Goal: Browse casually

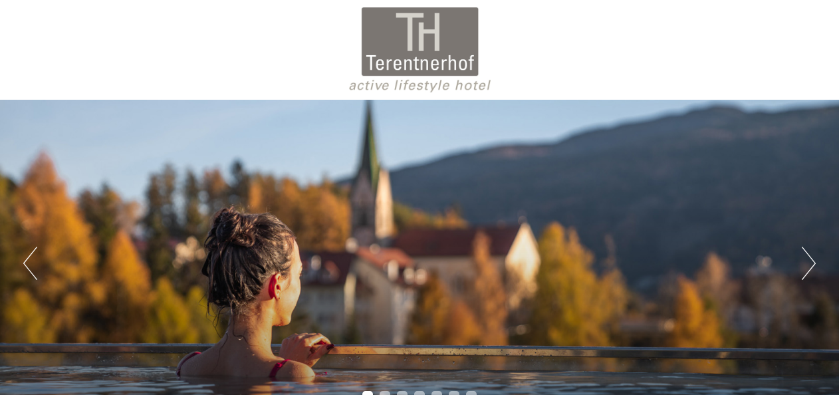
click at [805, 259] on button "Next" at bounding box center [808, 263] width 14 height 33
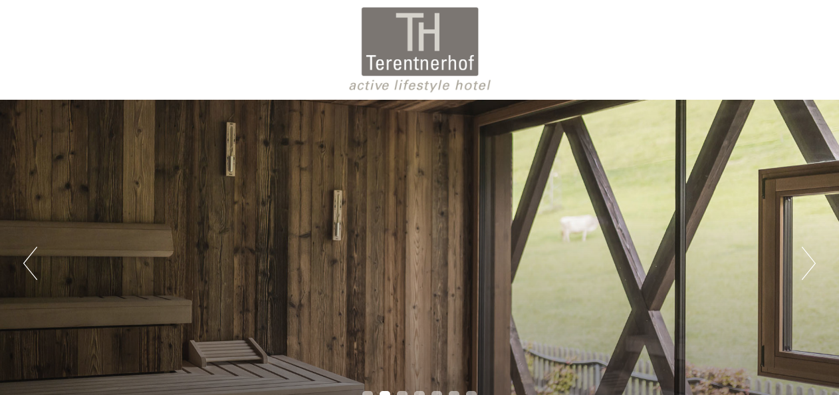
click at [805, 259] on button "Next" at bounding box center [808, 263] width 14 height 33
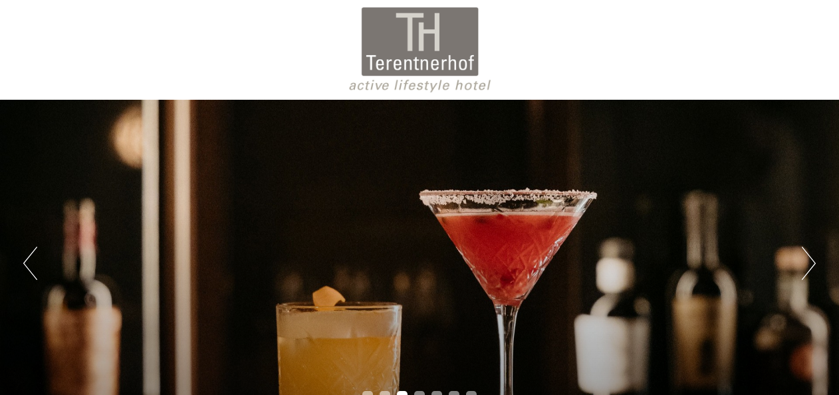
click at [805, 259] on button "Next" at bounding box center [808, 263] width 14 height 33
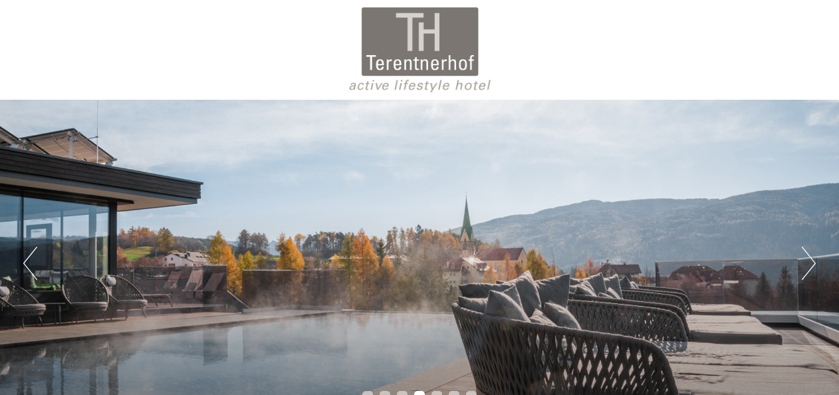
click at [805, 259] on button "Next" at bounding box center [808, 263] width 14 height 33
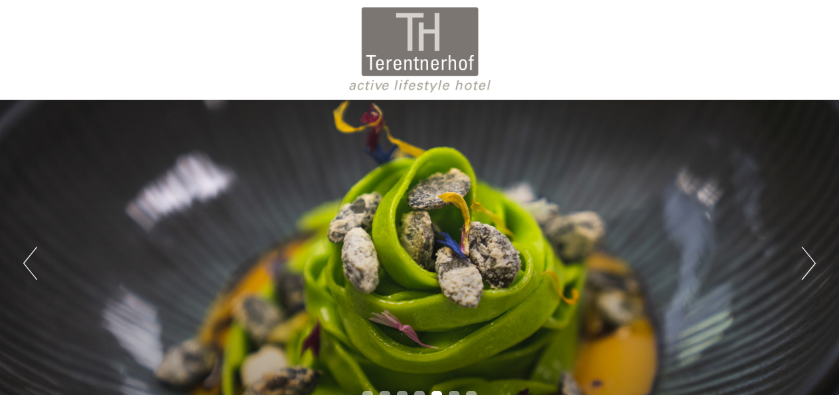
click at [809, 264] on button "Next" at bounding box center [808, 263] width 14 height 33
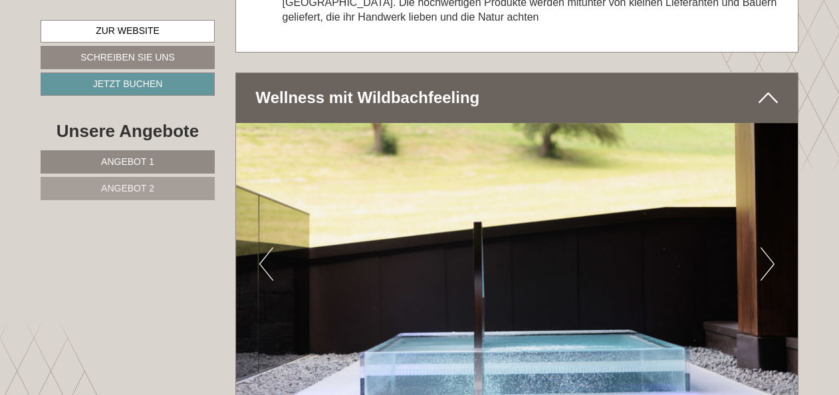
scroll to position [3971, 0]
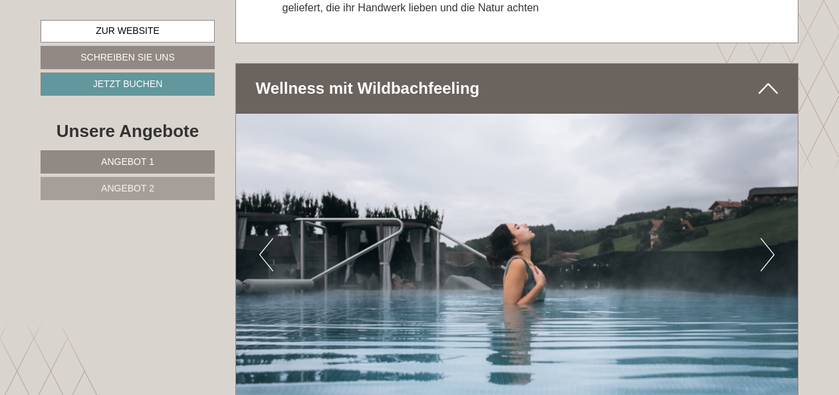
click at [772, 238] on button "Next" at bounding box center [767, 254] width 14 height 33
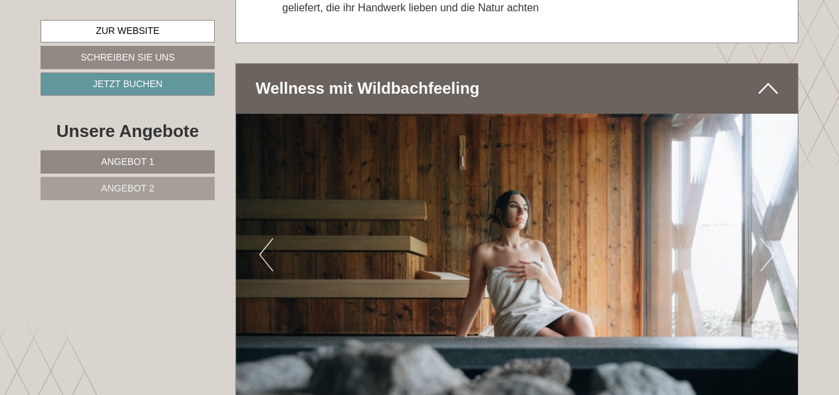
click at [772, 238] on button "Next" at bounding box center [767, 254] width 14 height 33
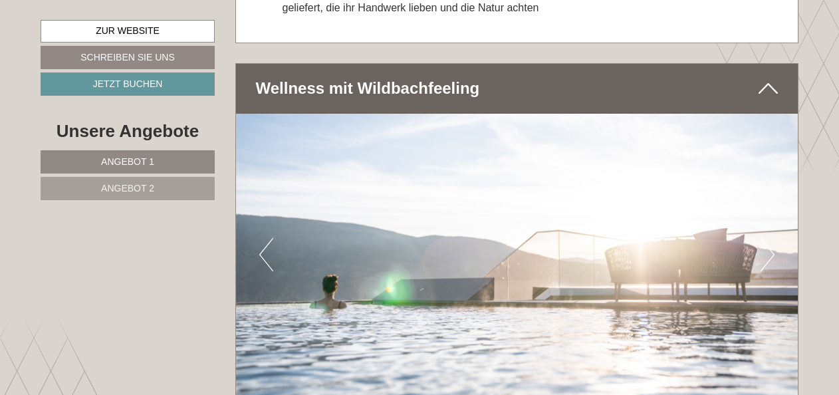
click at [772, 238] on button "Next" at bounding box center [767, 254] width 14 height 33
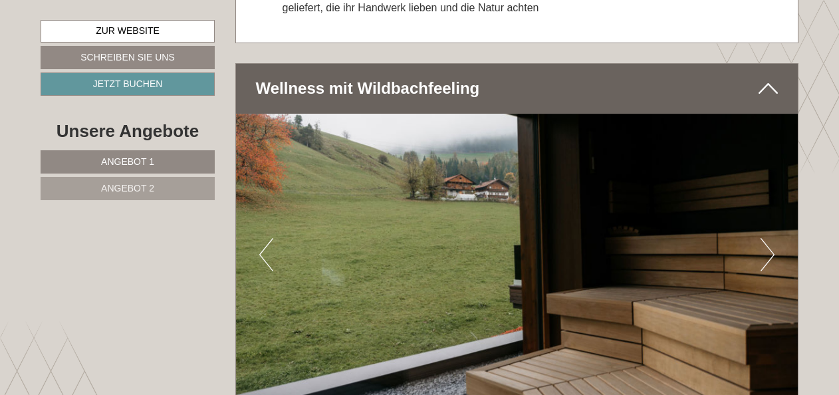
click at [772, 238] on button "Next" at bounding box center [767, 254] width 14 height 33
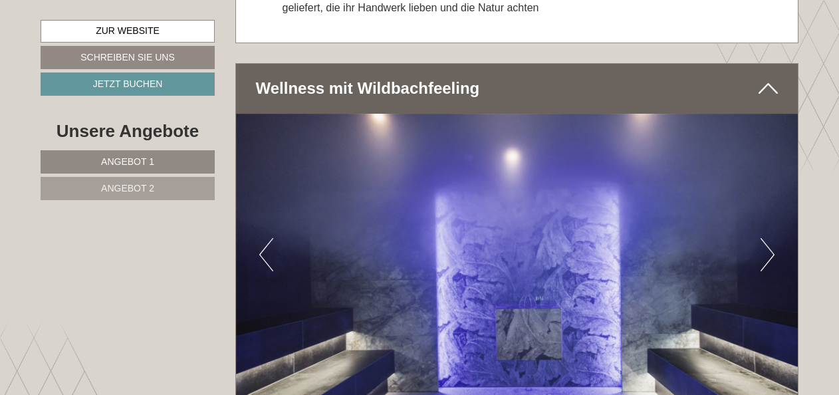
click at [772, 238] on button "Next" at bounding box center [767, 254] width 14 height 33
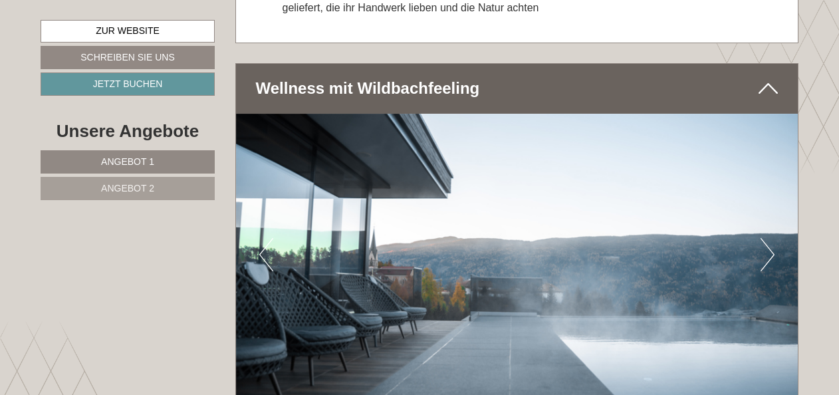
click at [772, 238] on button "Next" at bounding box center [767, 254] width 14 height 33
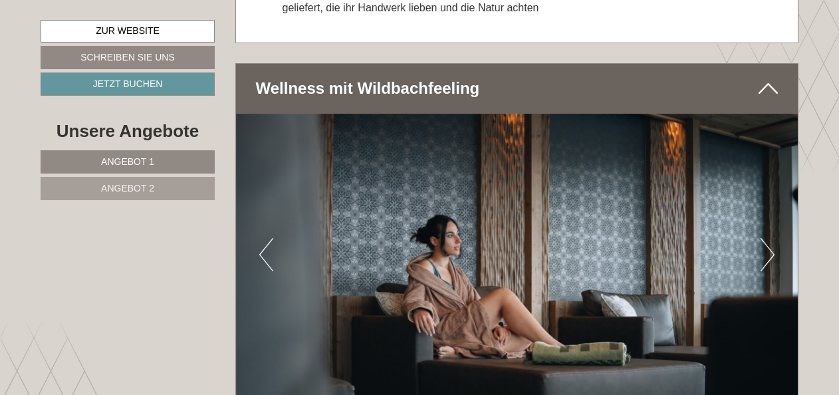
click at [772, 238] on button "Next" at bounding box center [767, 254] width 14 height 33
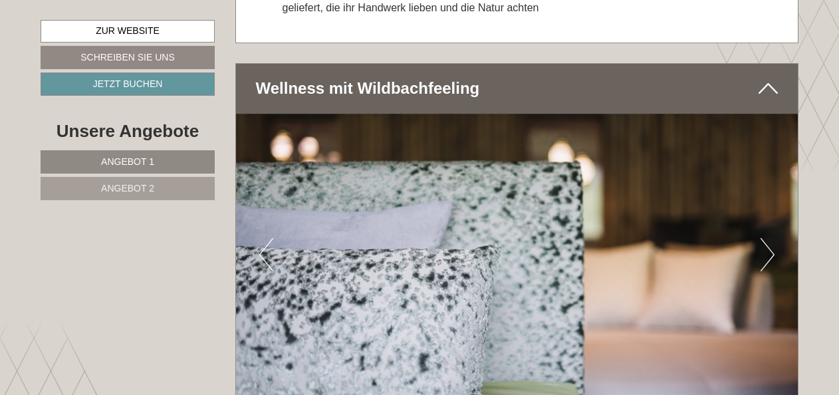
click at [772, 238] on button "Next" at bounding box center [767, 254] width 14 height 33
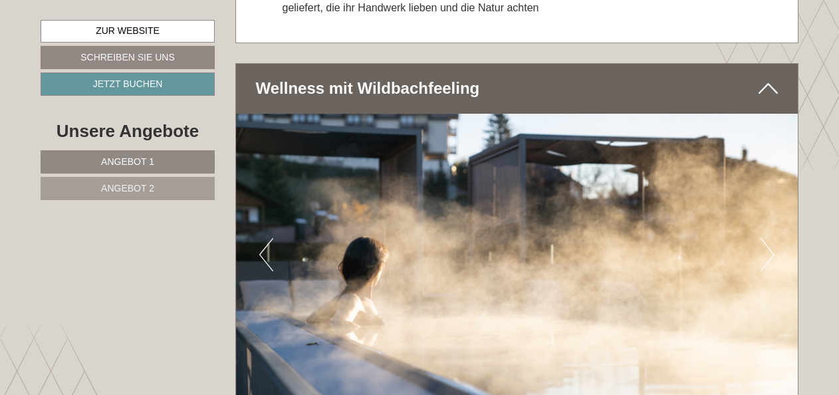
click at [772, 238] on button "Next" at bounding box center [767, 254] width 14 height 33
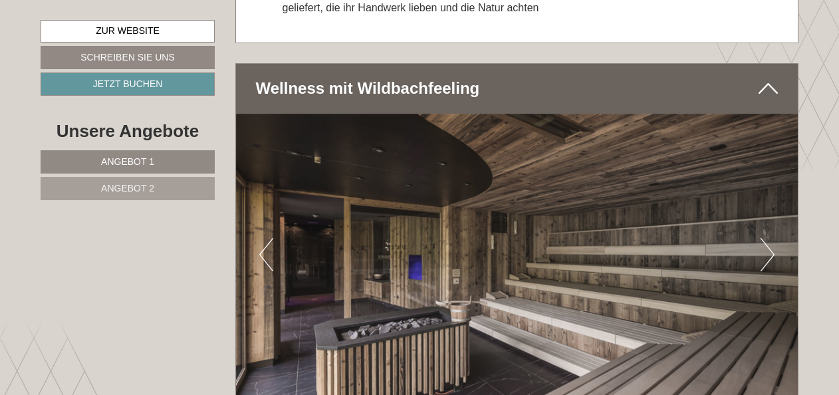
click at [772, 238] on button "Next" at bounding box center [767, 254] width 14 height 33
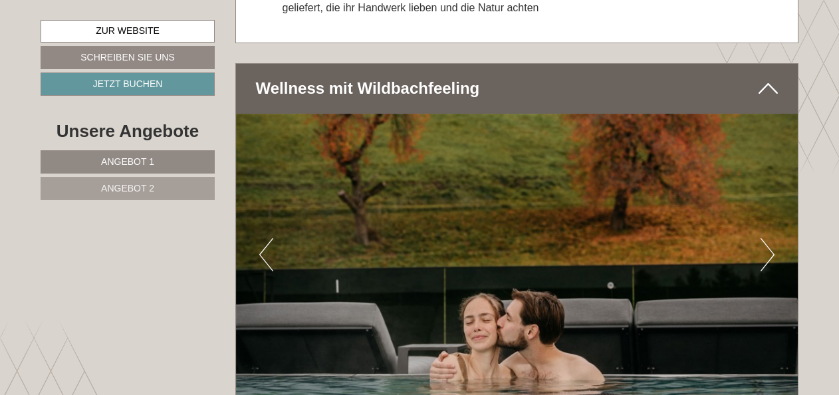
click at [772, 238] on button "Next" at bounding box center [767, 254] width 14 height 33
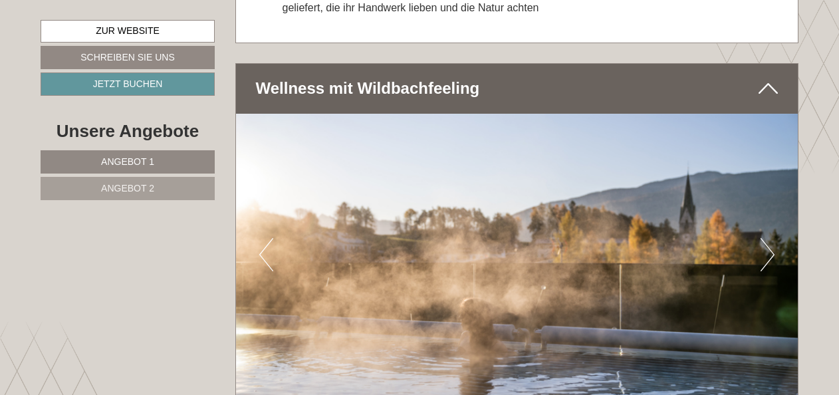
click at [772, 238] on button "Next" at bounding box center [767, 254] width 14 height 33
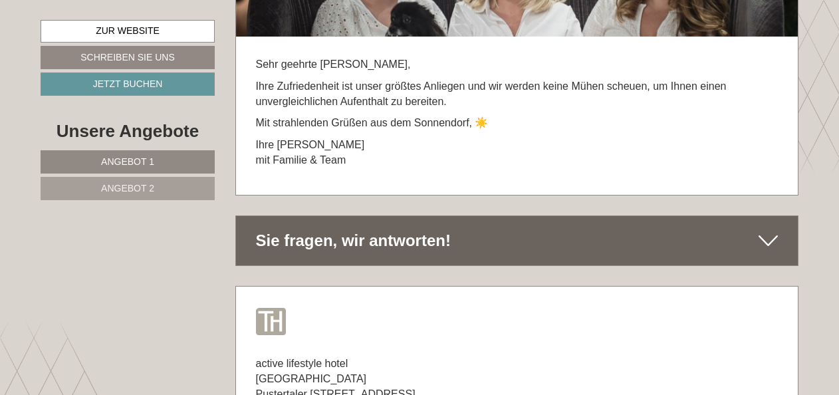
scroll to position [7610, 0]
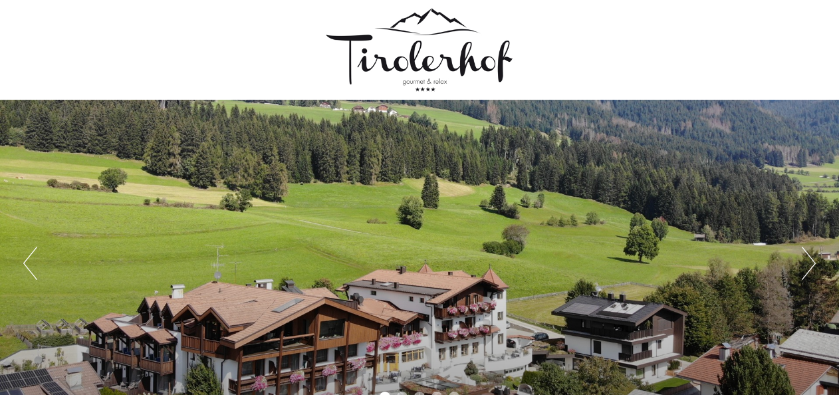
click at [812, 266] on button "Next" at bounding box center [808, 263] width 14 height 33
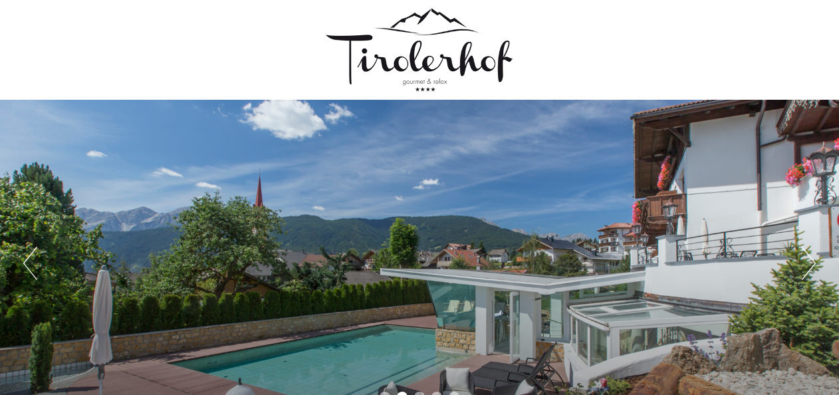
click at [812, 266] on button "Next" at bounding box center [808, 263] width 14 height 33
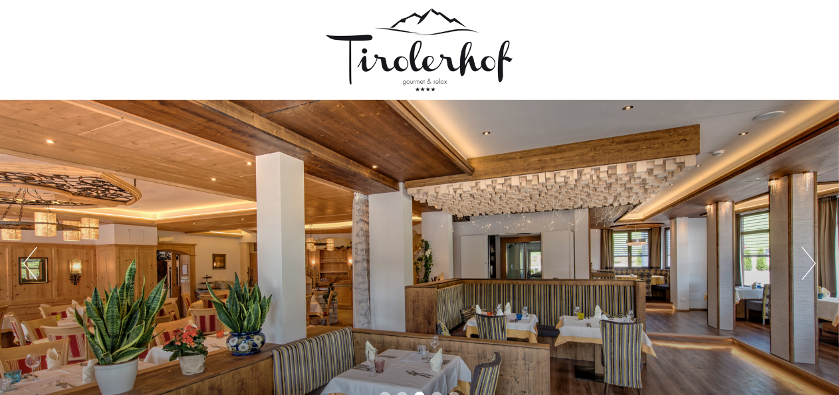
click at [812, 266] on button "Next" at bounding box center [808, 263] width 14 height 33
